Goal: Find specific page/section: Find specific page/section

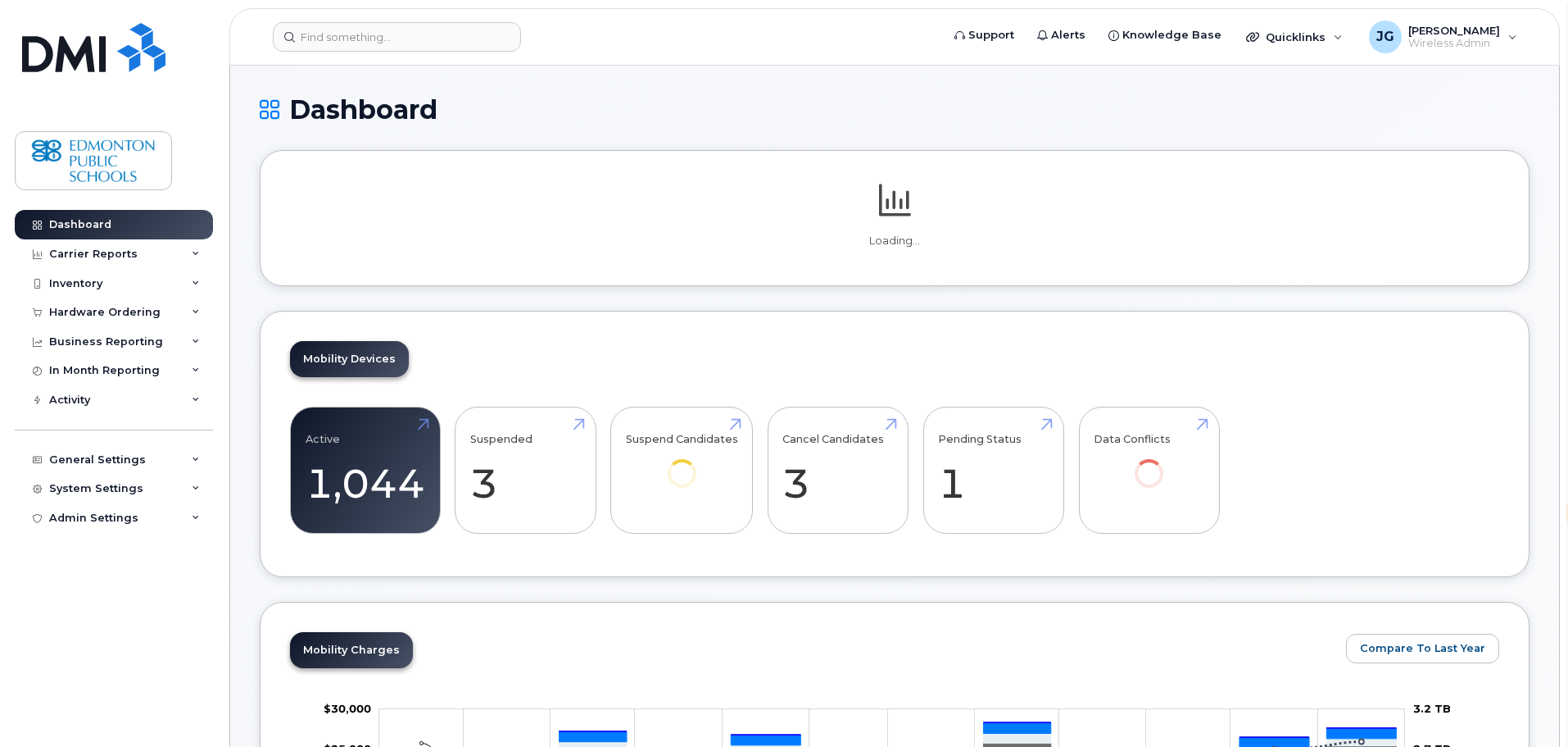
select select "en"
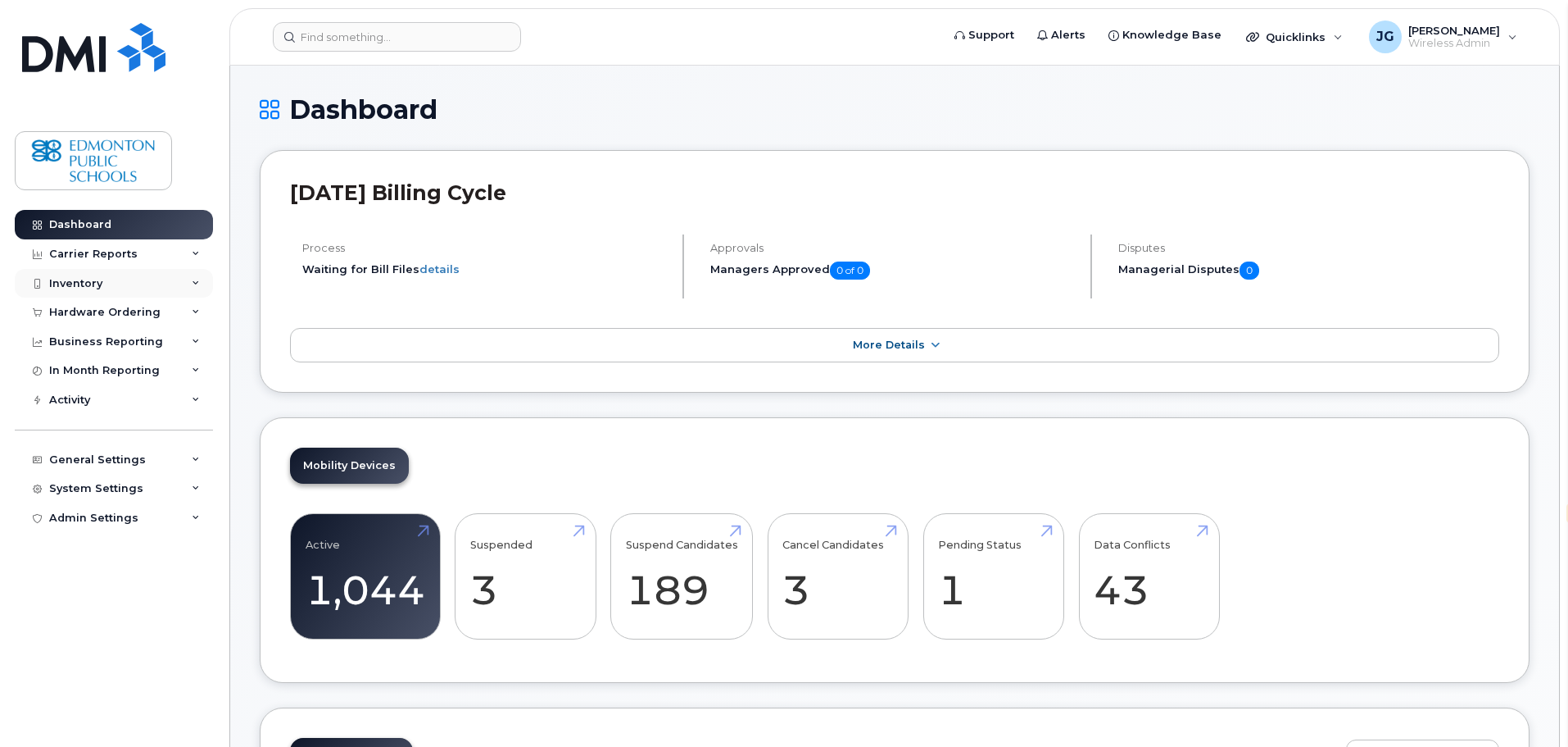
click at [99, 285] on div "Inventory" at bounding box center [76, 284] width 53 height 13
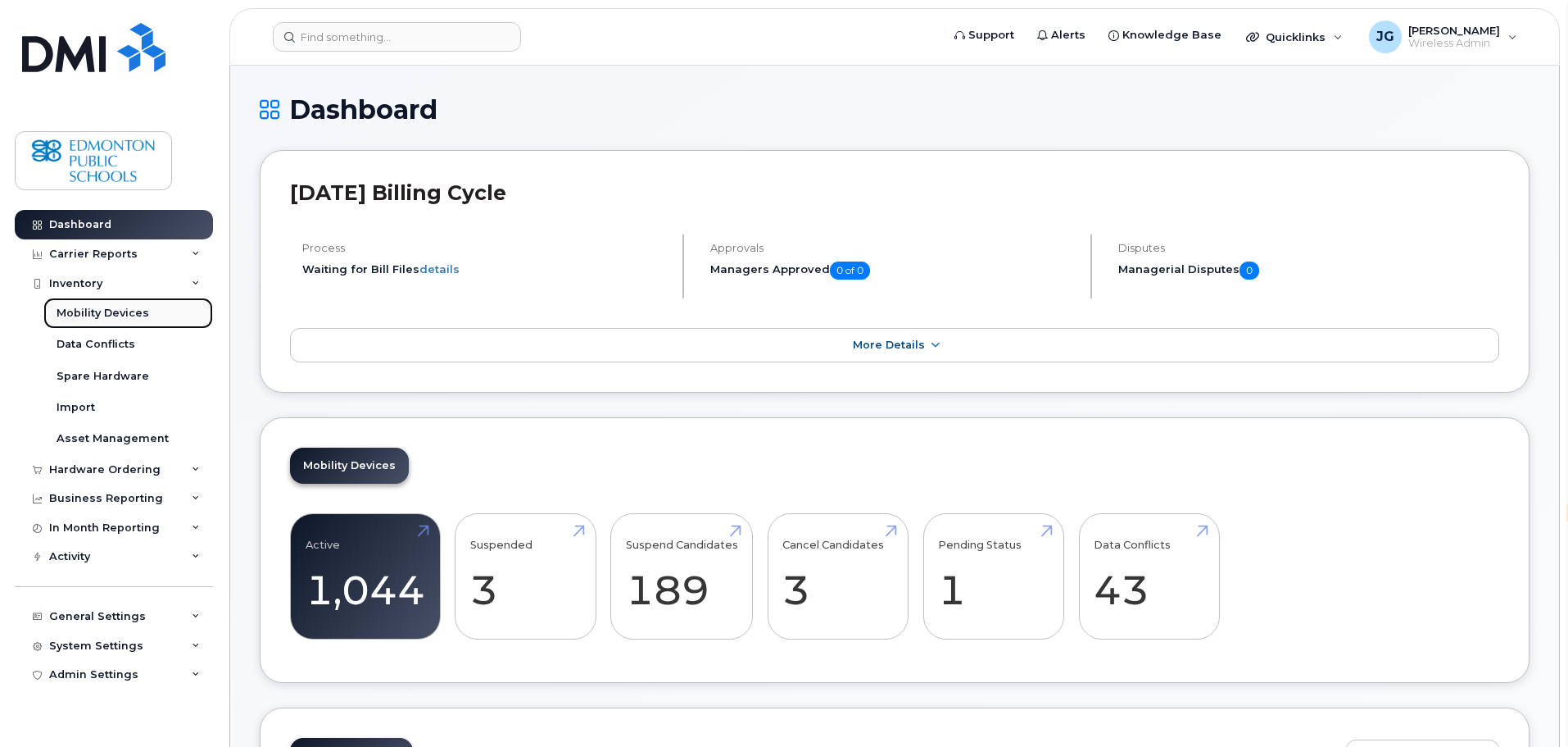
click at [111, 315] on div "Mobility Devices" at bounding box center [103, 313] width 93 height 15
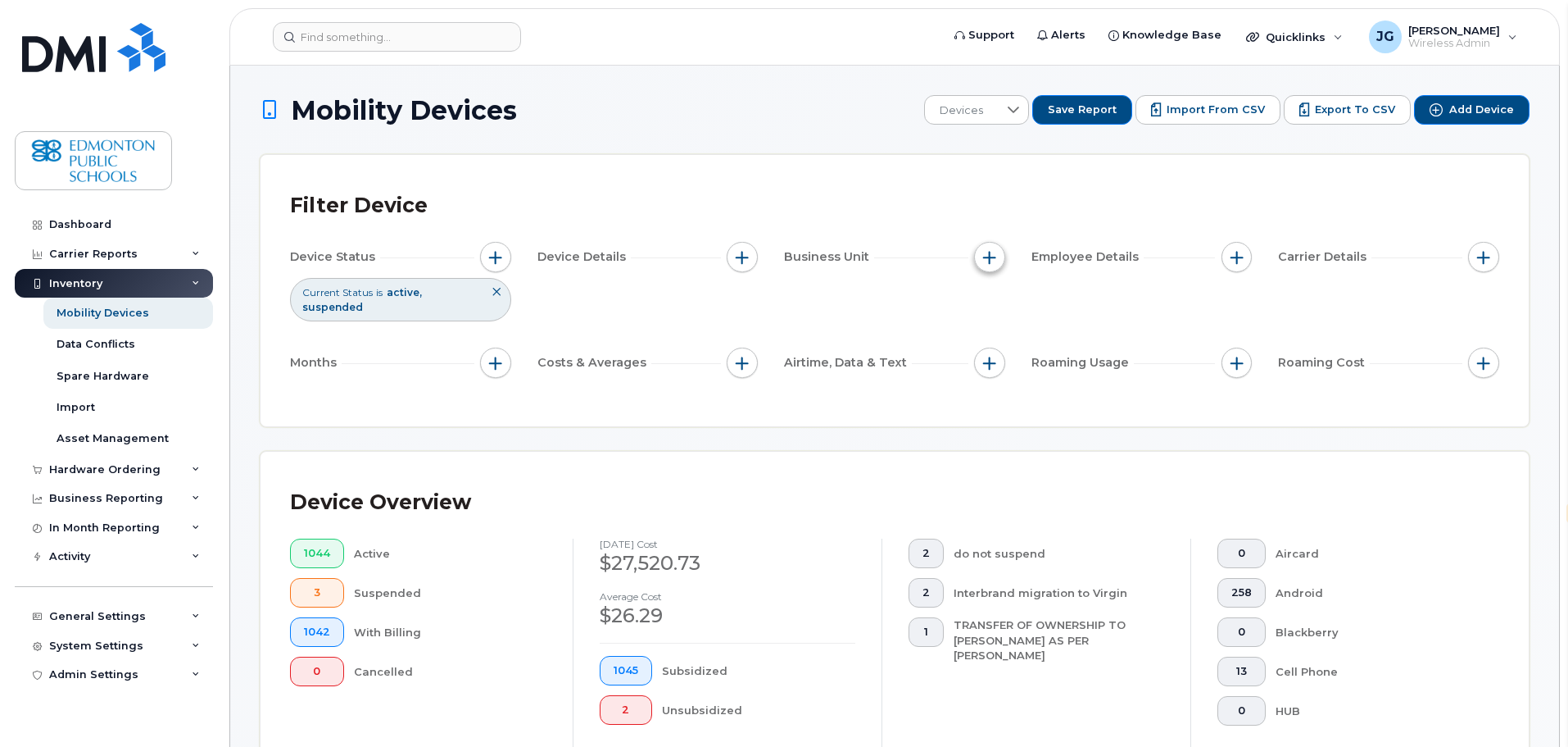
click at [985, 259] on span "button" at bounding box center [989, 257] width 13 height 13
click at [994, 332] on input "Cost Centre" at bounding box center [994, 333] width 13 height 13
checkbox input "true"
click at [1122, 405] on input "text" at bounding box center [1098, 402] width 143 height 15
type input "kee"
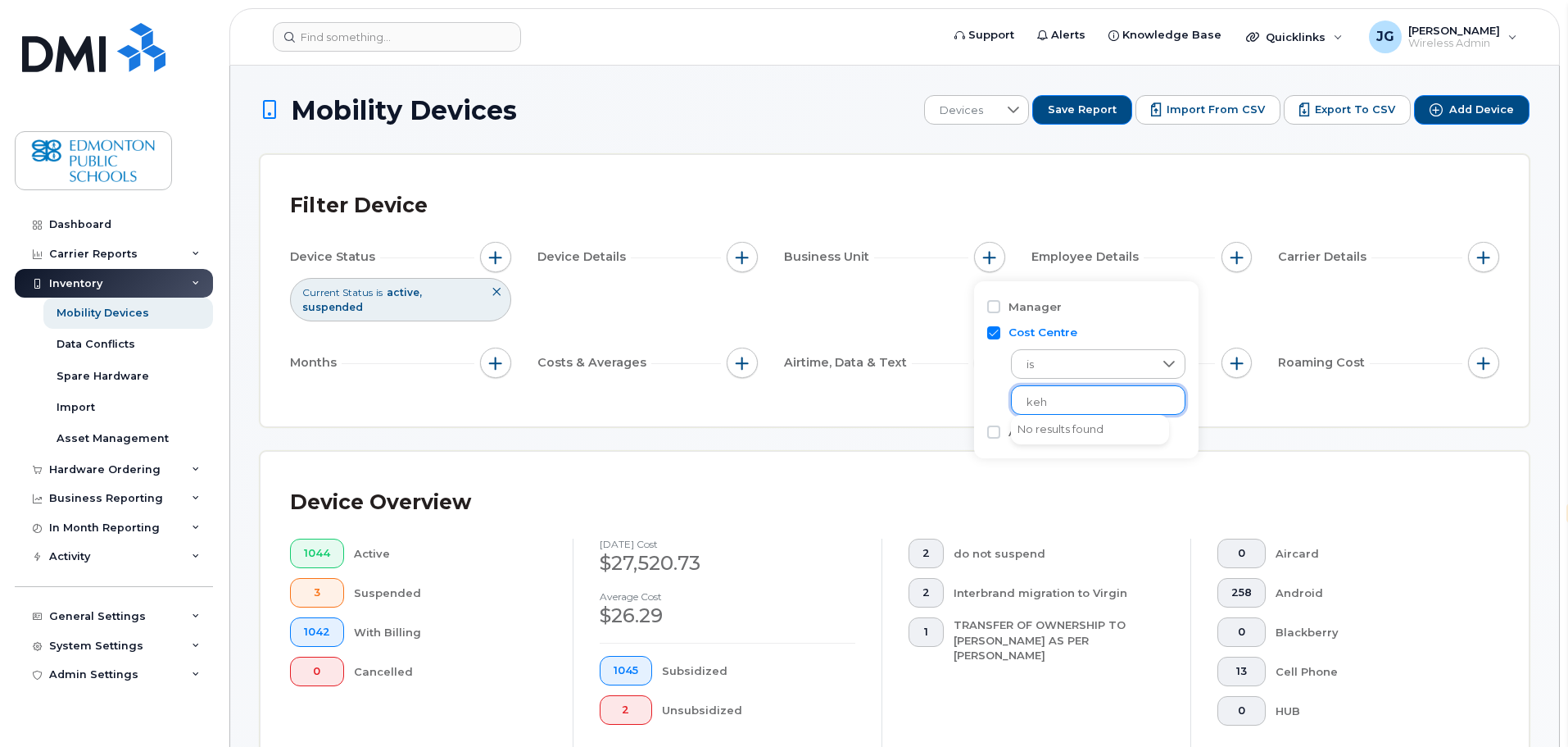
type input "keh"
click at [988, 332] on input "Cost Centre" at bounding box center [994, 333] width 13 height 13
checkbox input "false"
click at [995, 306] on input "Manager" at bounding box center [994, 307] width 13 height 13
checkbox input "true"
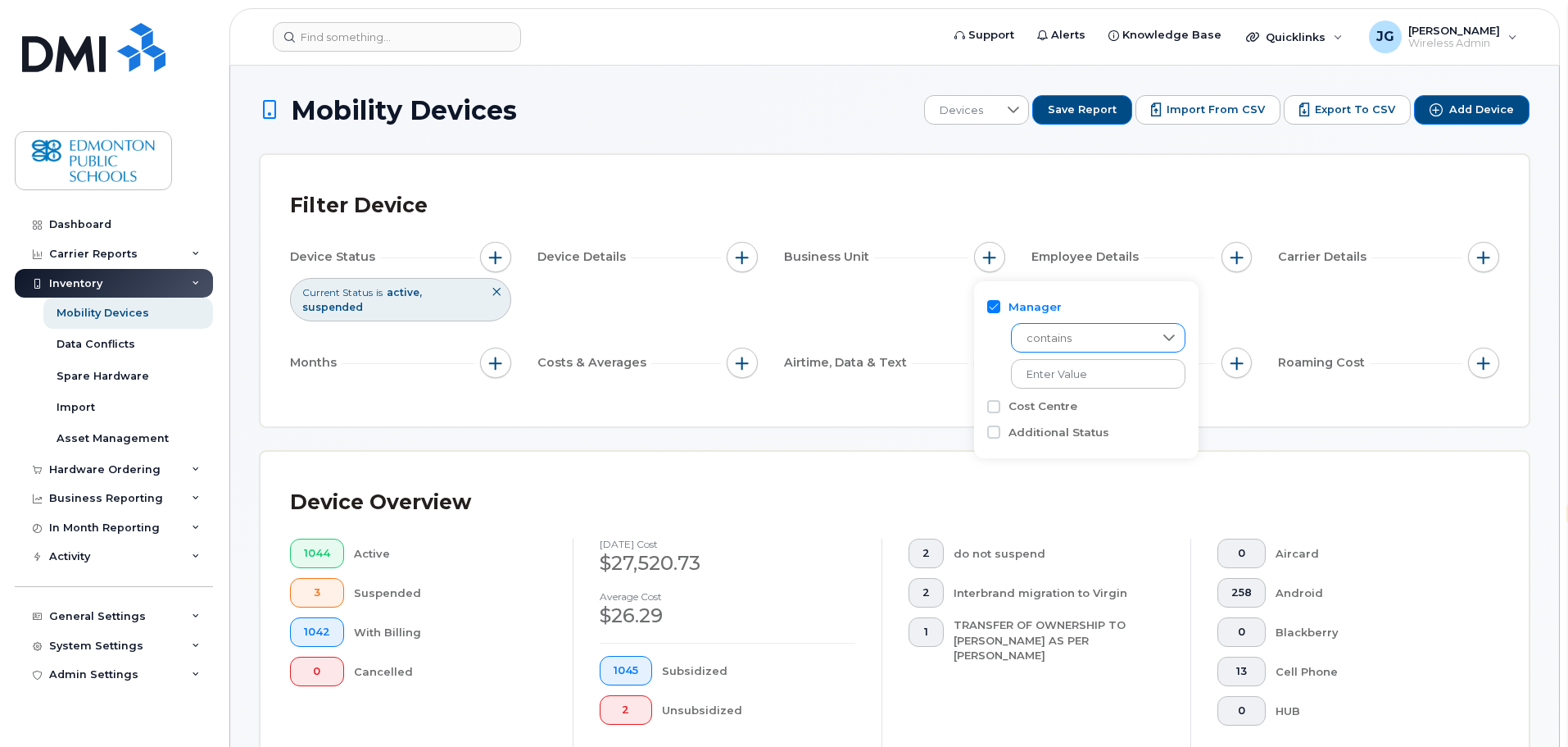
click at [1163, 337] on icon at bounding box center [1169, 337] width 11 height 7
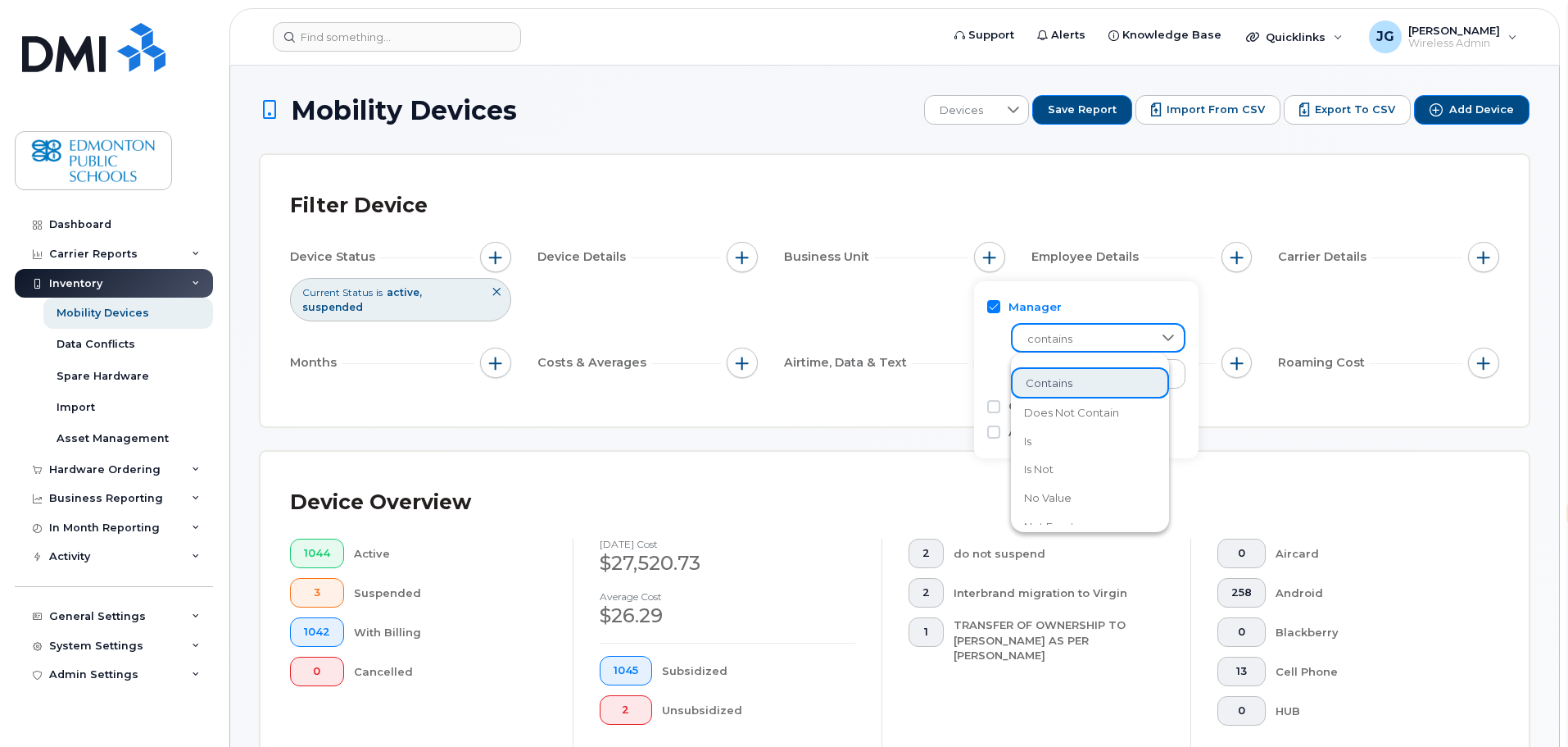
click at [1162, 337] on icon at bounding box center [1168, 337] width 11 height 7
click at [1113, 374] on input "text" at bounding box center [1099, 373] width 176 height 29
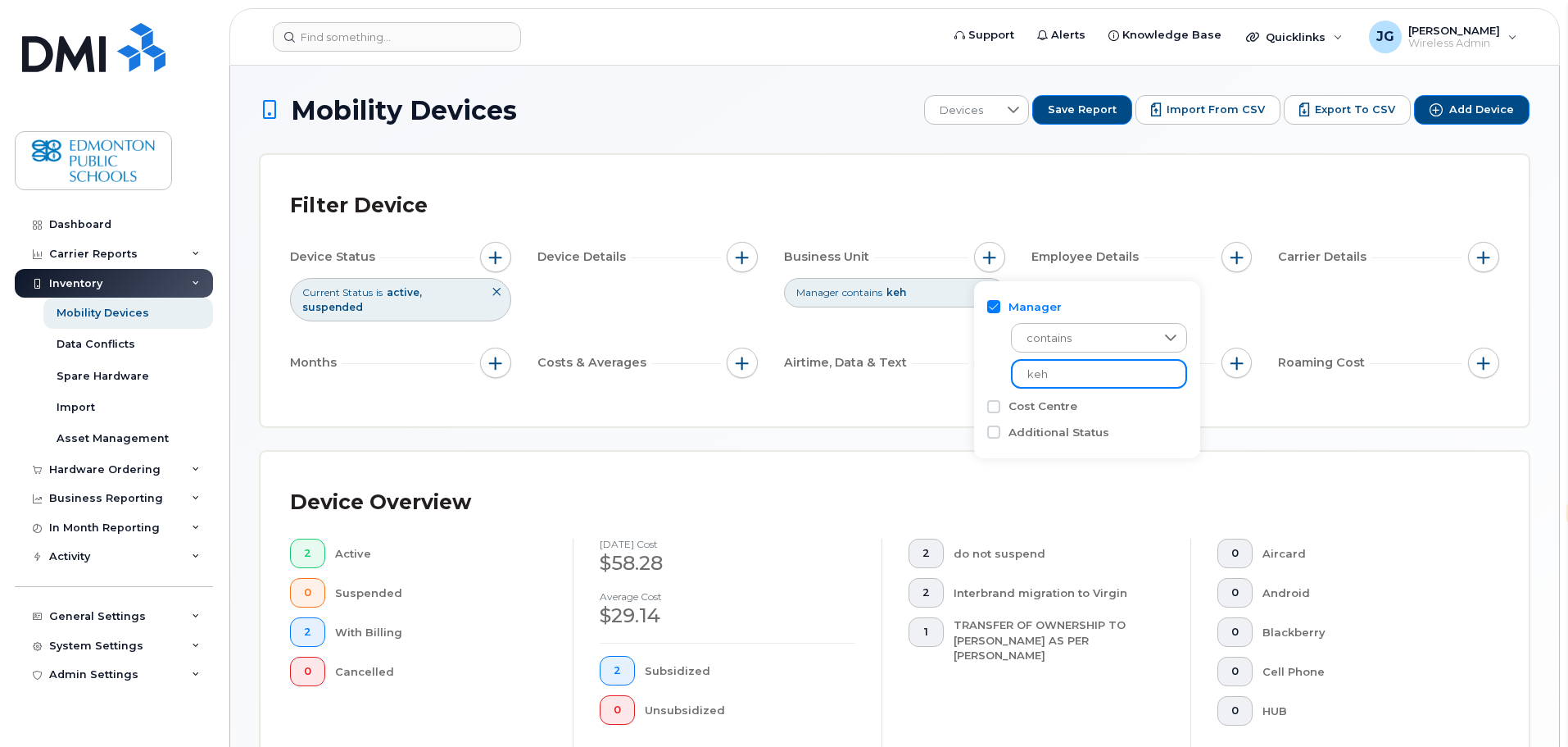
type input "keh"
click at [993, 305] on input "Manager" at bounding box center [994, 307] width 13 height 13
checkbox input "false"
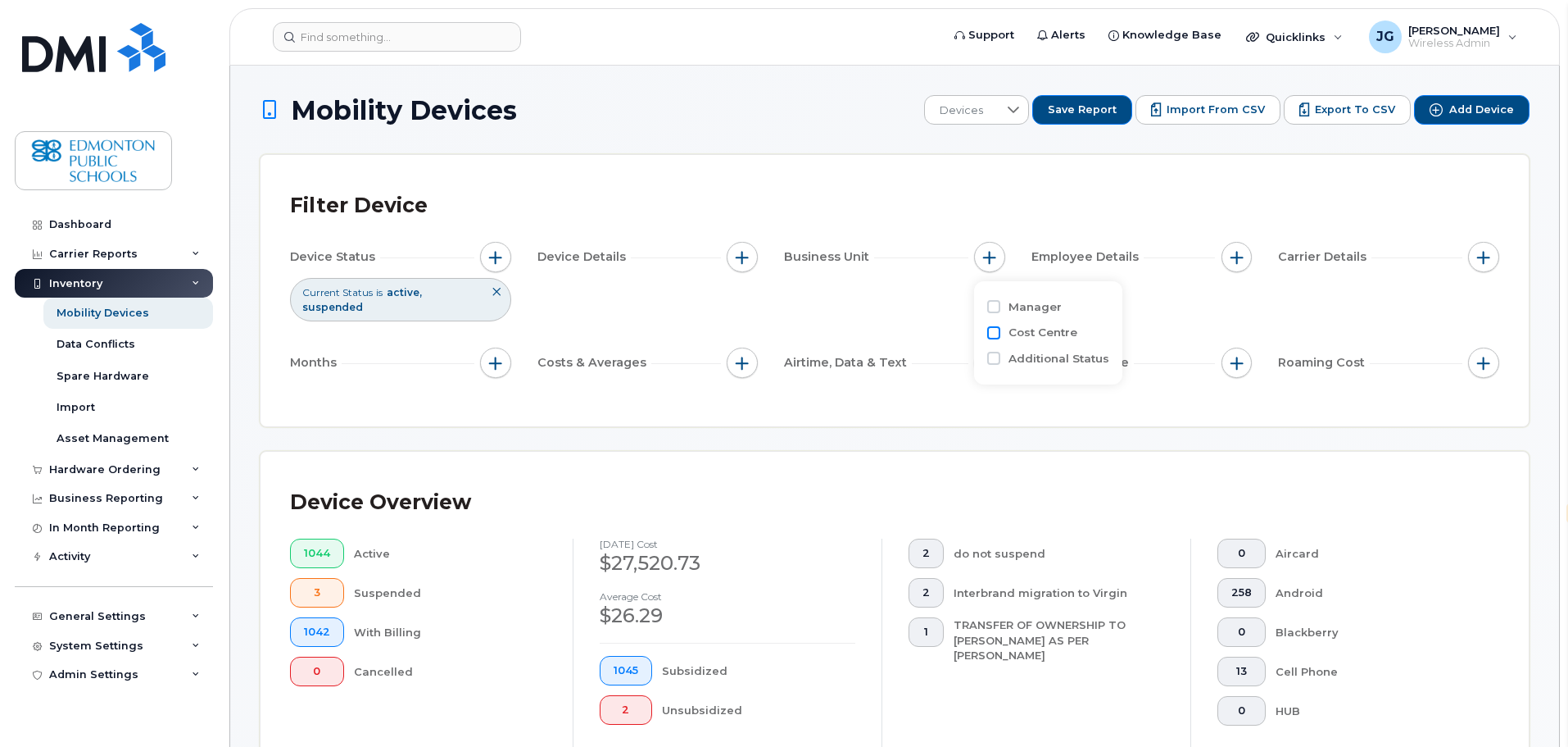
click at [994, 331] on input "Cost Centre" at bounding box center [994, 333] width 13 height 13
checkbox input "true"
click at [1061, 399] on input "text" at bounding box center [1098, 402] width 143 height 15
type input "0254"
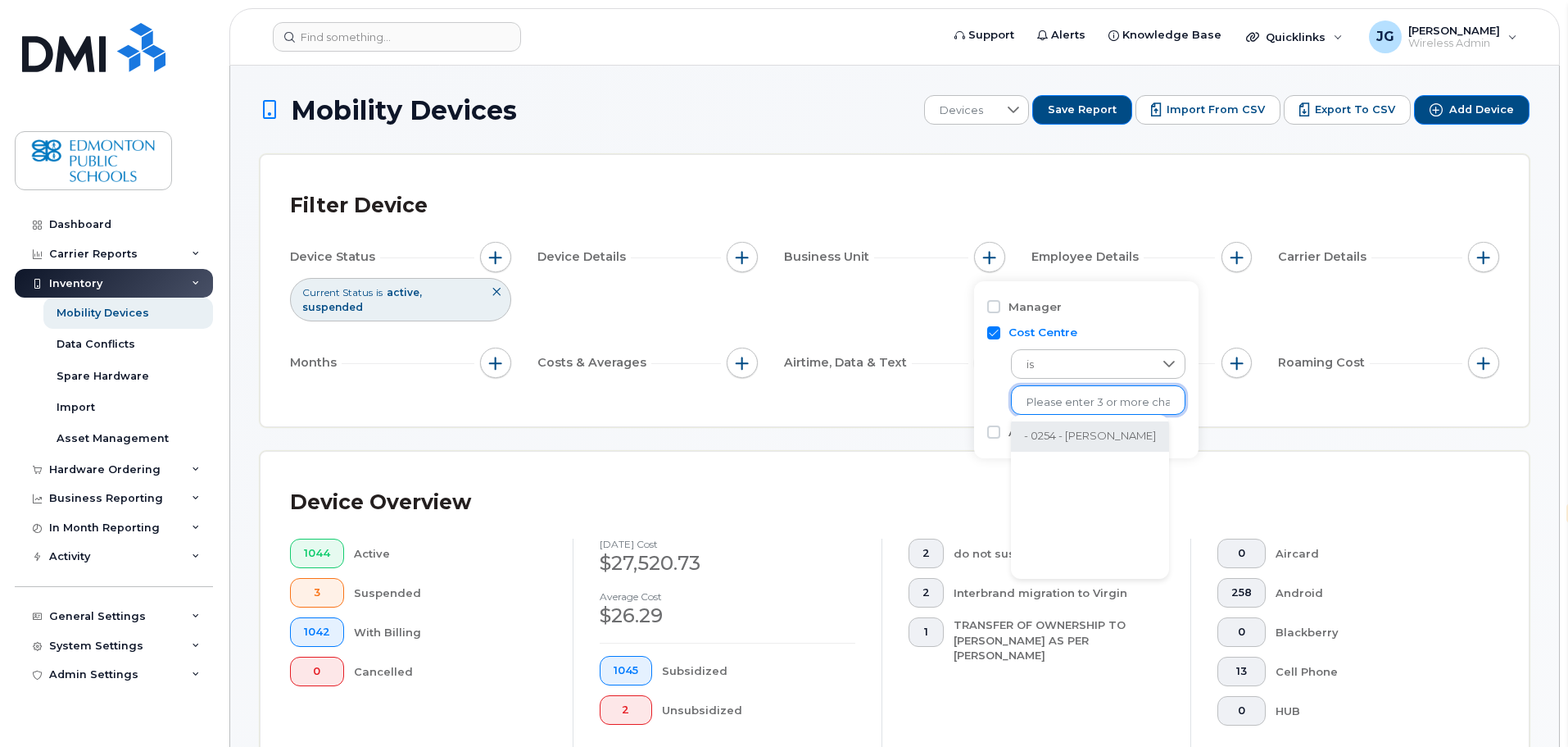
click at [1096, 440] on li "- 0254 - [PERSON_NAME]" at bounding box center [1090, 437] width 158 height 30
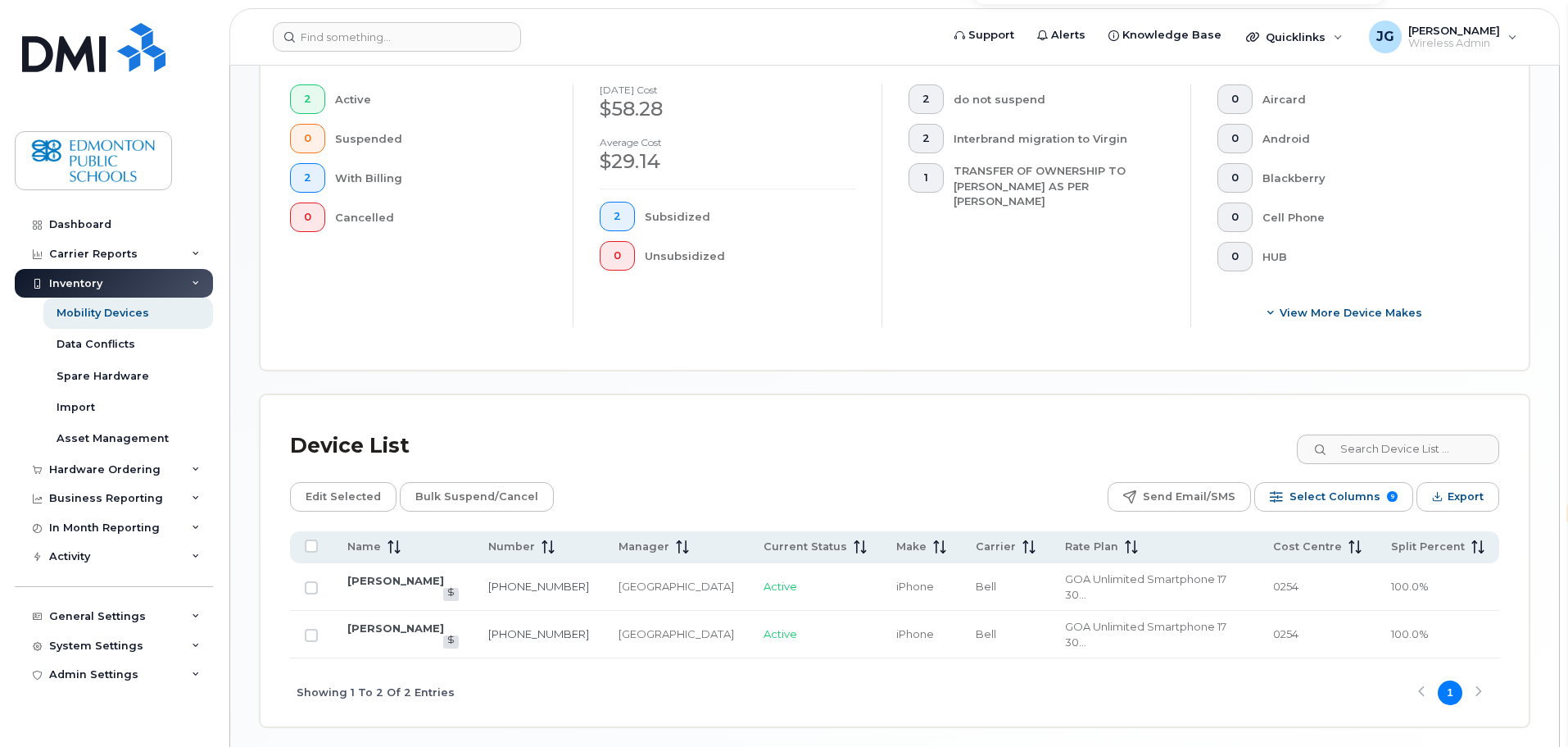
scroll to position [472, 0]
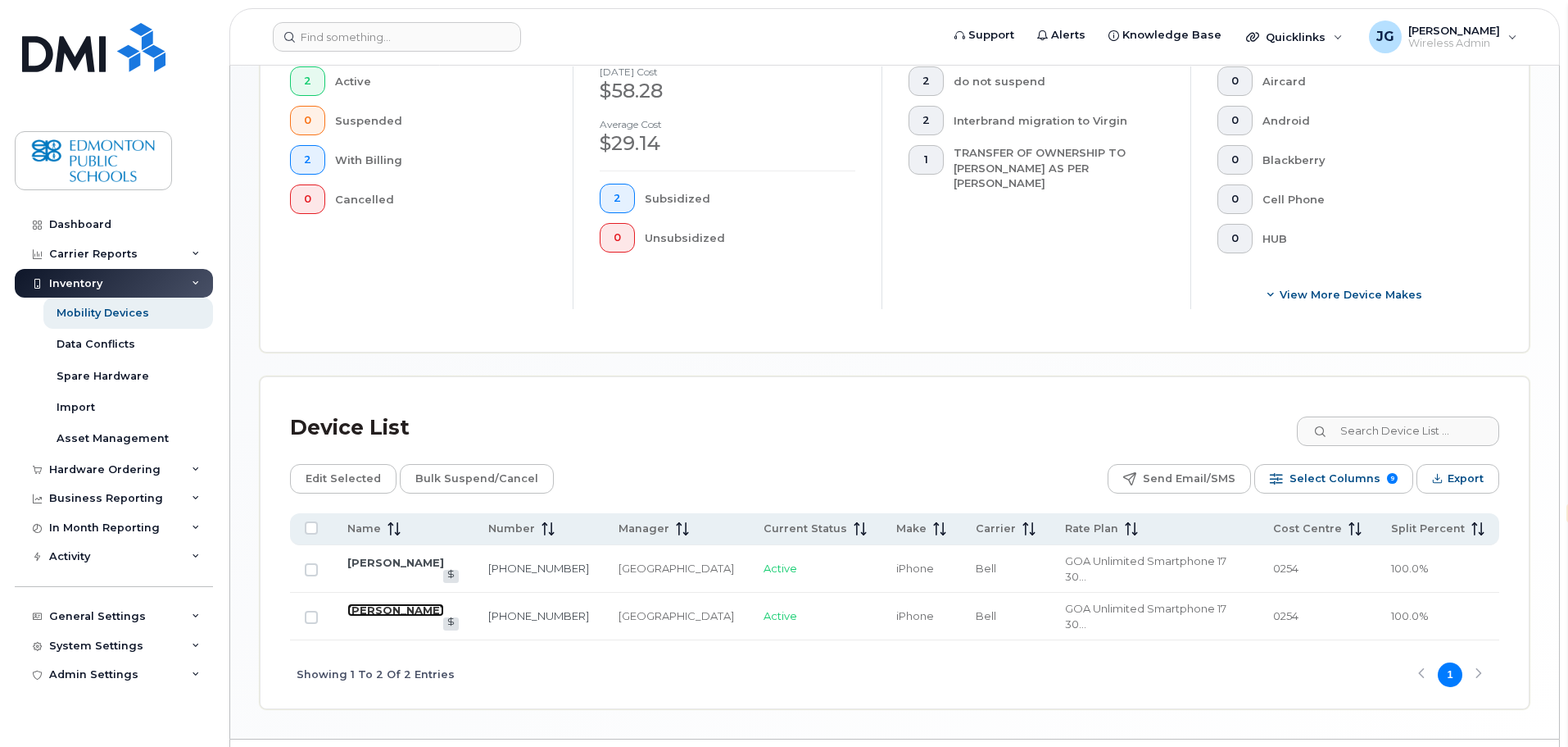
click at [436, 604] on link "[PERSON_NAME]" at bounding box center [396, 610] width 97 height 13
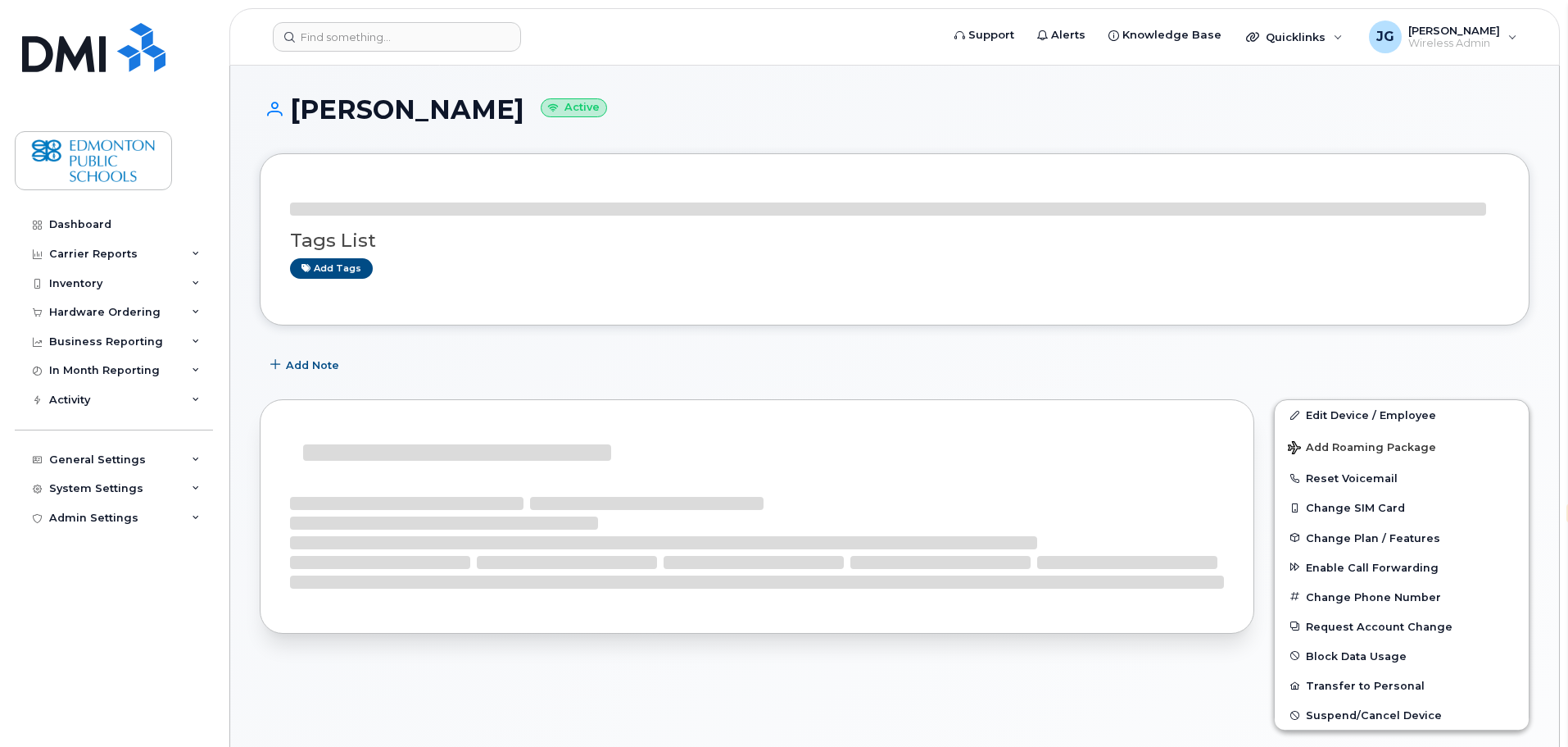
select select "en"
